Goal: Task Accomplishment & Management: Use online tool/utility

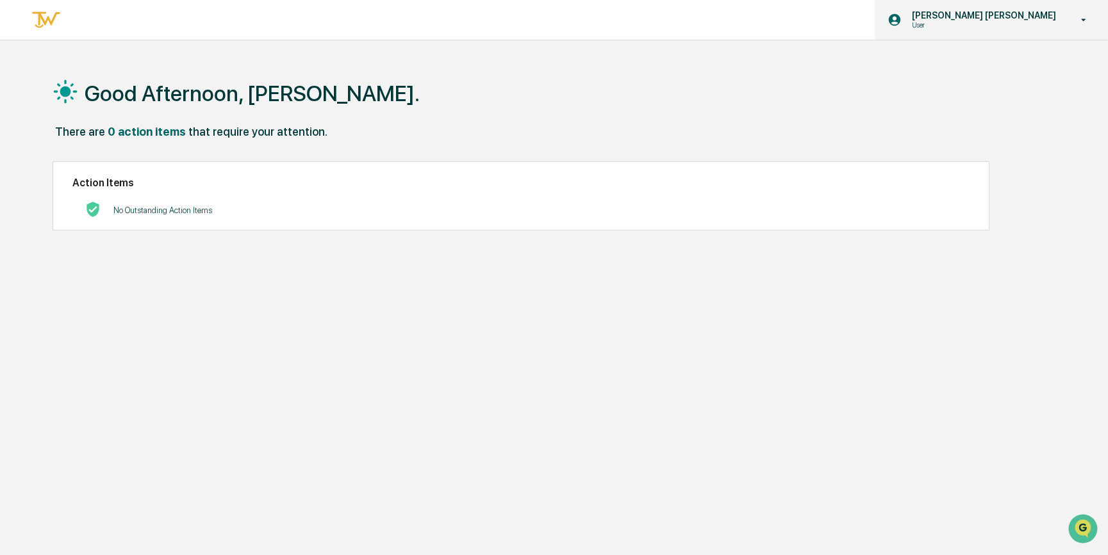
click at [1029, 20] on p "[PERSON_NAME] [PERSON_NAME]" at bounding box center [981, 15] width 161 height 10
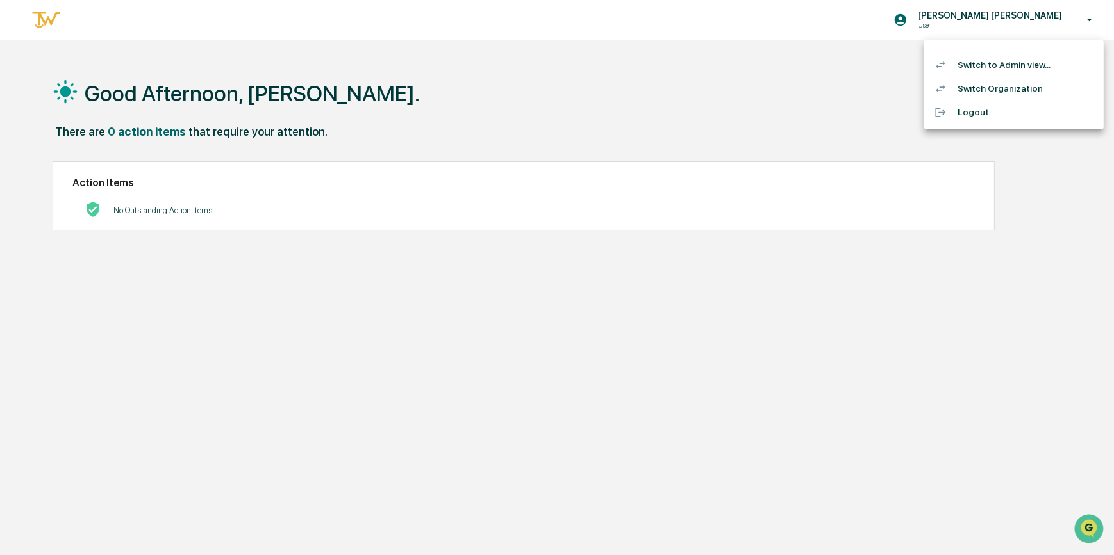
click at [999, 64] on li "Switch to Admin view..." at bounding box center [1013, 65] width 179 height 24
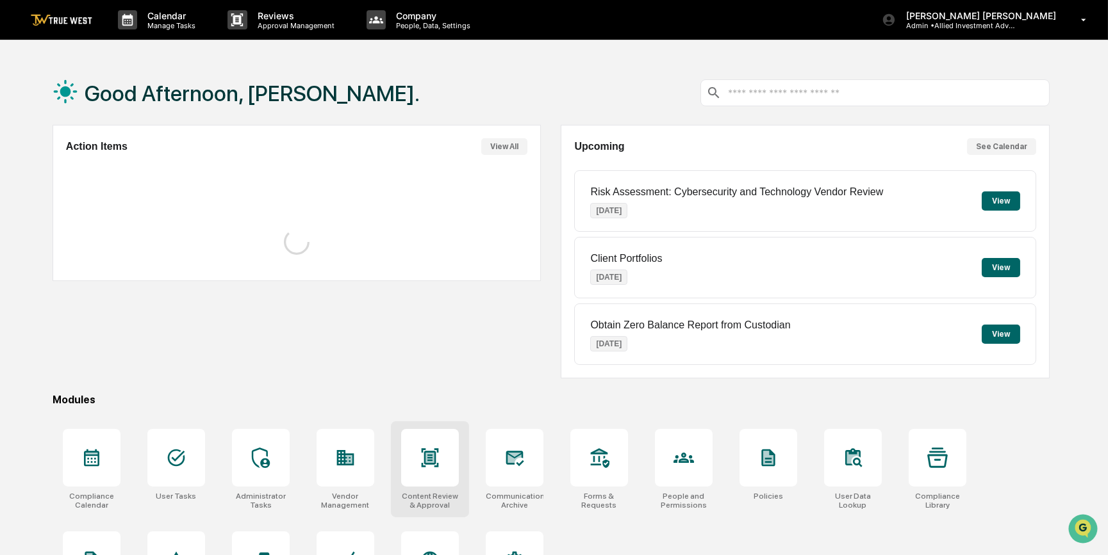
click at [423, 468] on icon at bounding box center [430, 458] width 21 height 21
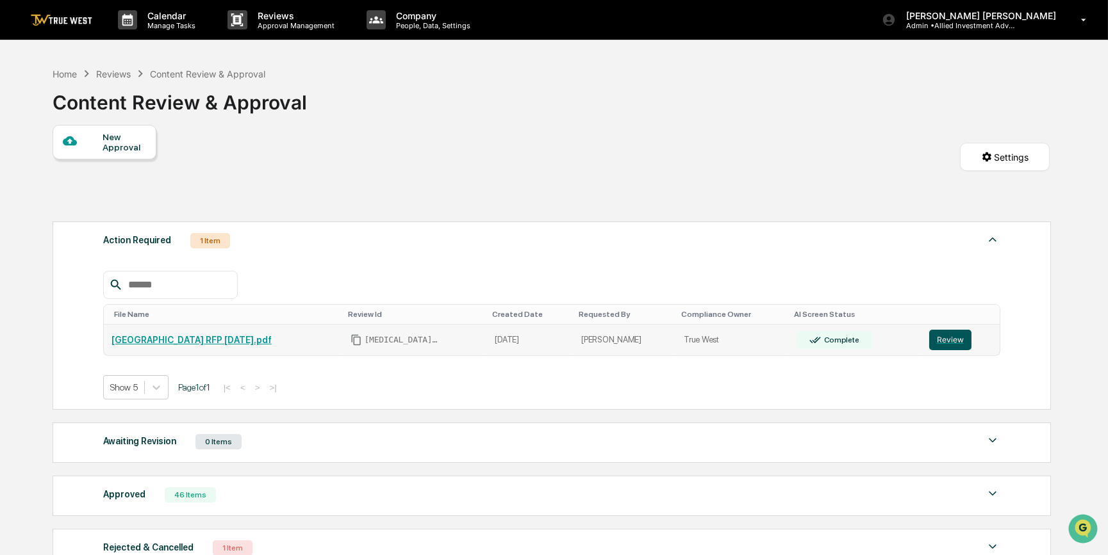
click at [950, 342] on button "Review" at bounding box center [950, 340] width 42 height 21
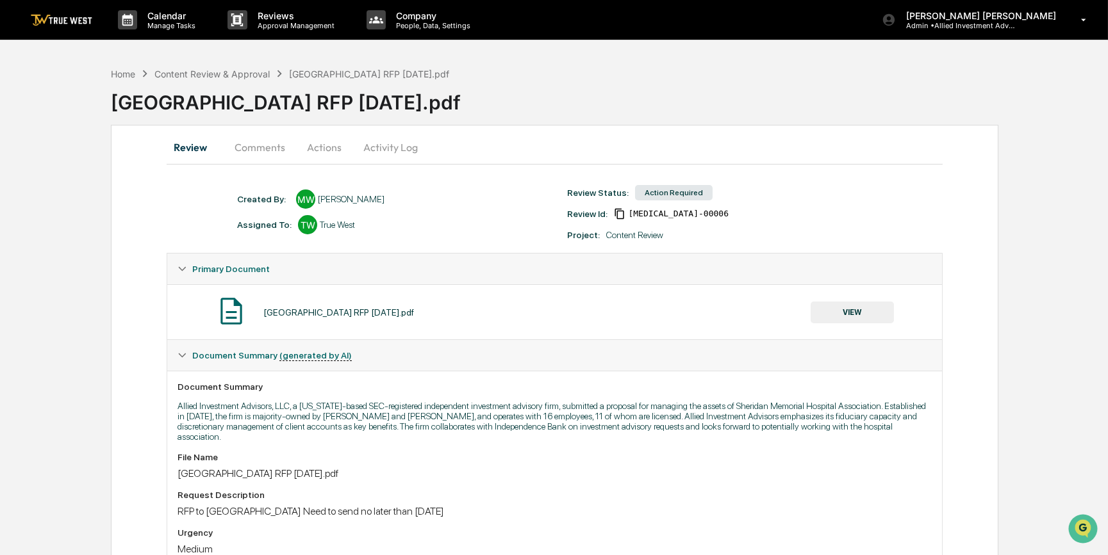
click at [853, 309] on button "VIEW" at bounding box center [851, 313] width 83 height 22
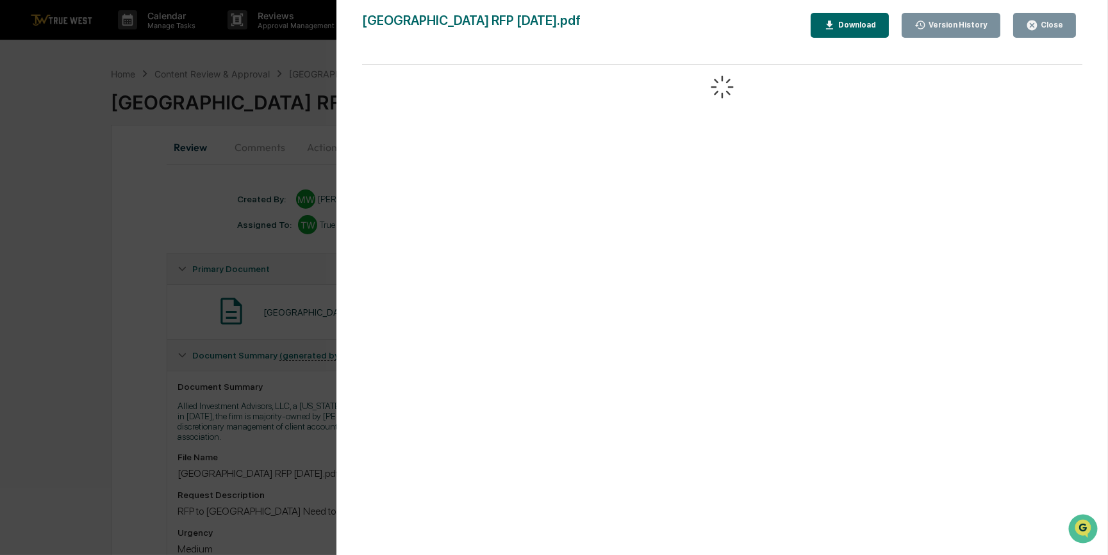
click at [862, 26] on div "Download" at bounding box center [855, 25] width 40 height 9
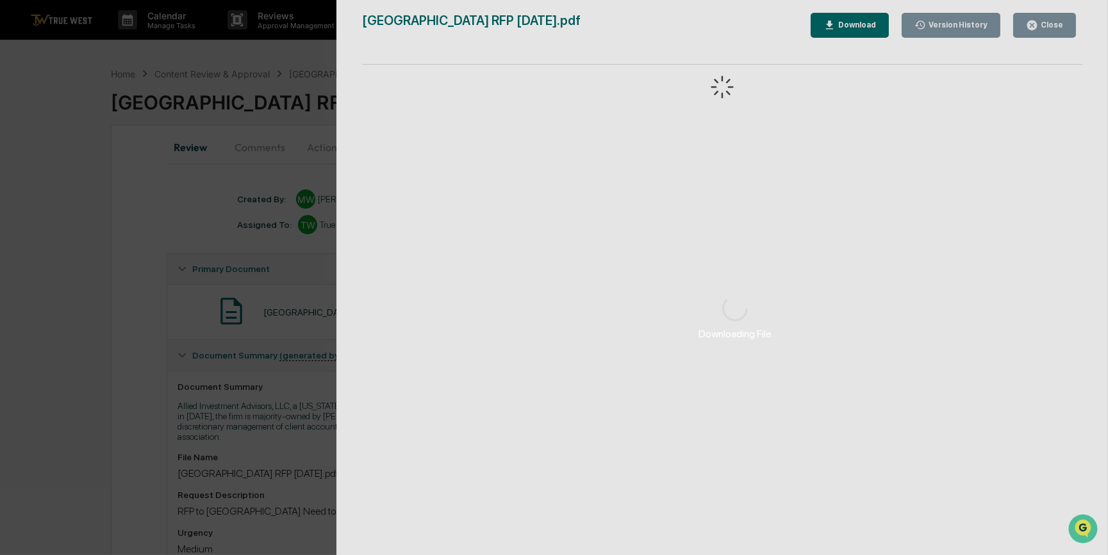
click at [288, 54] on div "Downloading File Version History 10/10/2025, 04:40 PM Michele White Sheridan Me…" at bounding box center [554, 277] width 1108 height 555
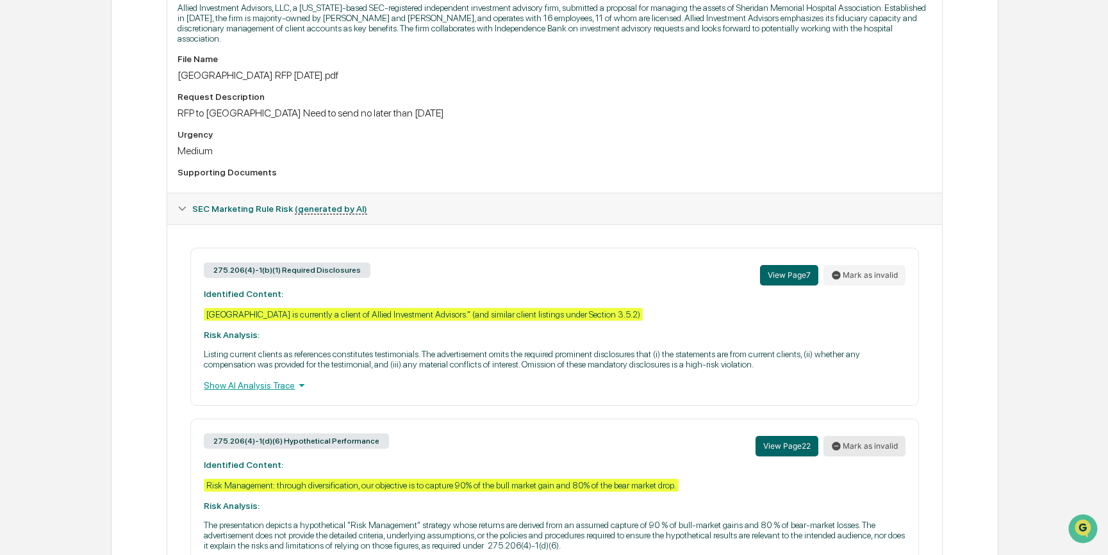
scroll to position [466, 0]
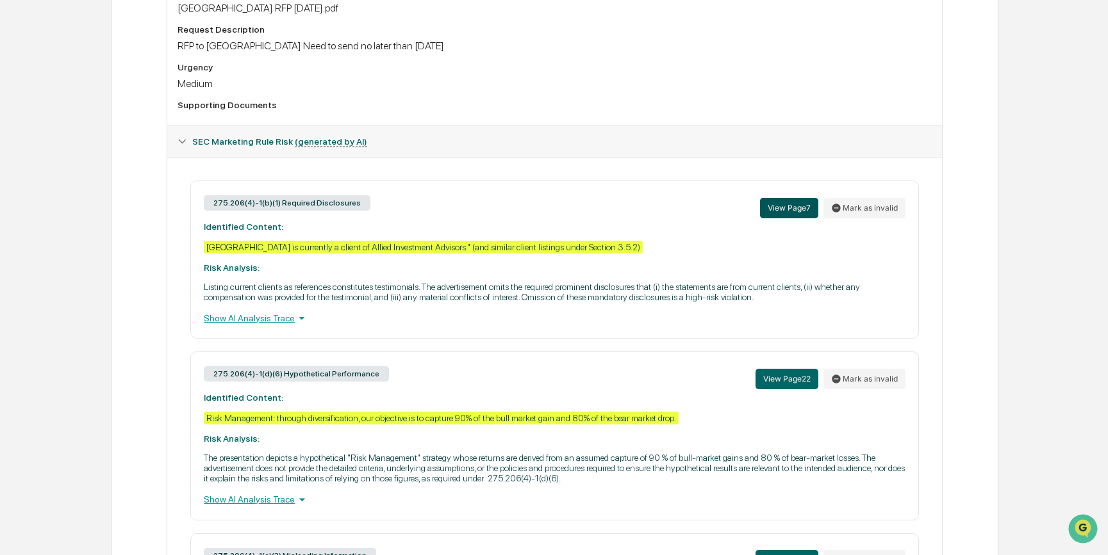
click at [788, 203] on button "View Page 7" at bounding box center [789, 208] width 58 height 21
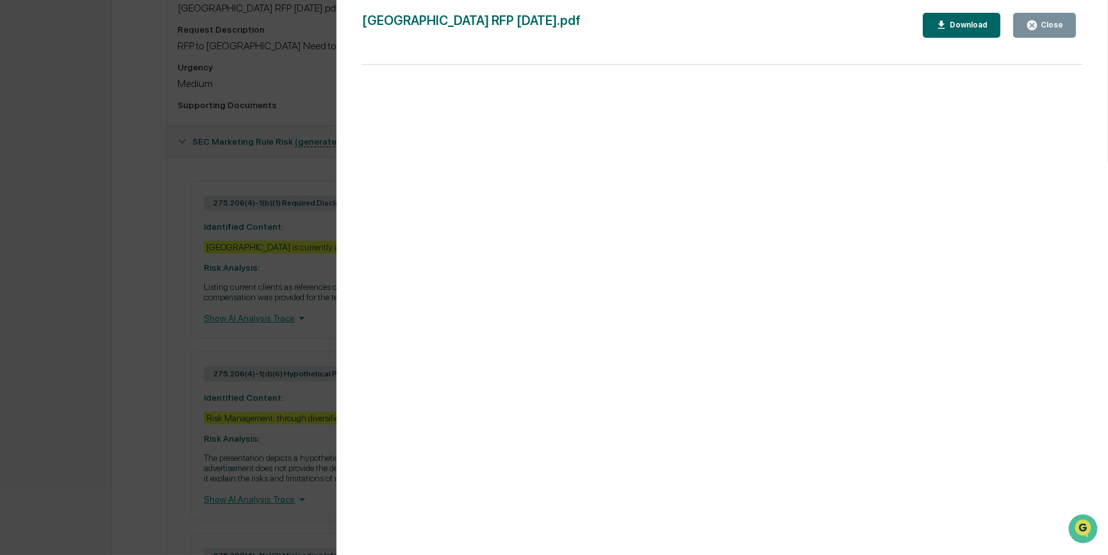
click at [1051, 21] on div "Close" at bounding box center [1050, 25] width 25 height 9
